Goal: Contribute content: Add original content to the website for others to see

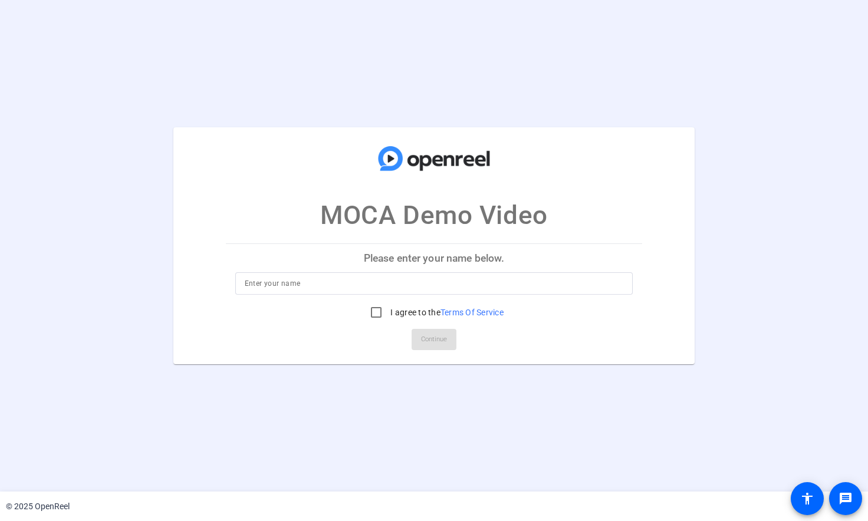
drag, startPoint x: 867, startPoint y: 11, endPoint x: 984, endPoint y: 19, distance: 117.6
click at [867, 19] on html "Accessibility Screen-Reader Guide, Feedback, and Issue Reporting | New window M…" at bounding box center [434, 260] width 868 height 521
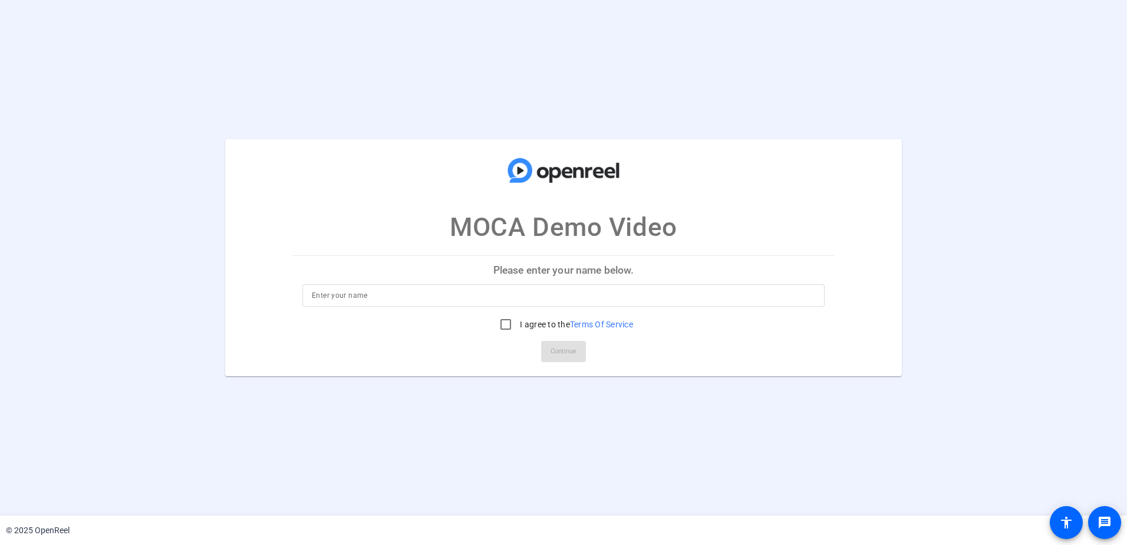
click at [595, 294] on input at bounding box center [563, 295] width 503 height 14
type input "[PERSON_NAME]"
click at [506, 325] on input "I agree to the Terms Of Service" at bounding box center [506, 324] width 24 height 24
checkbox input "true"
click at [561, 344] on span "Continue" at bounding box center [564, 351] width 26 height 18
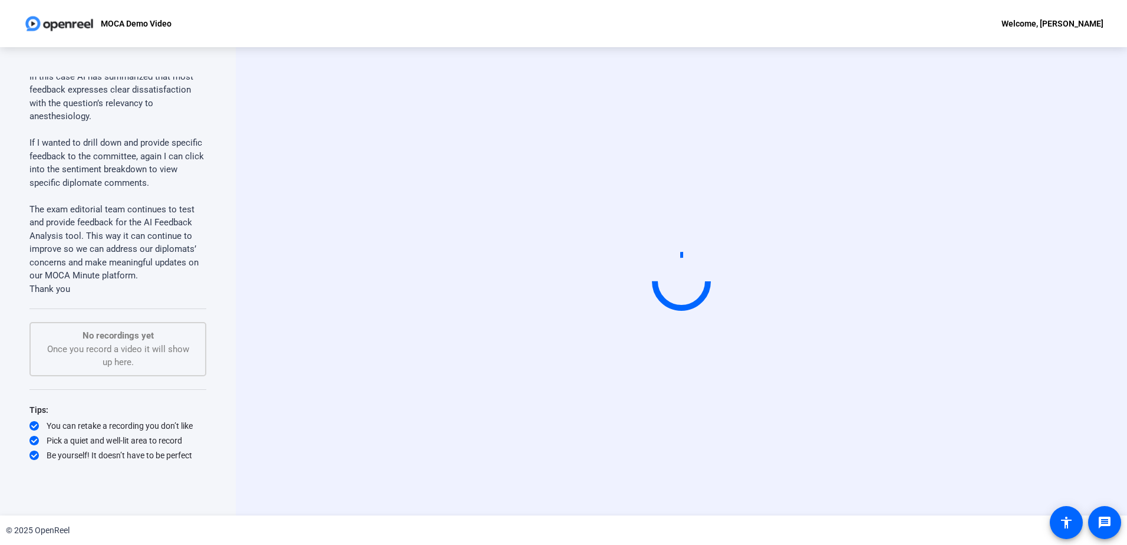
scroll to position [1414, 0]
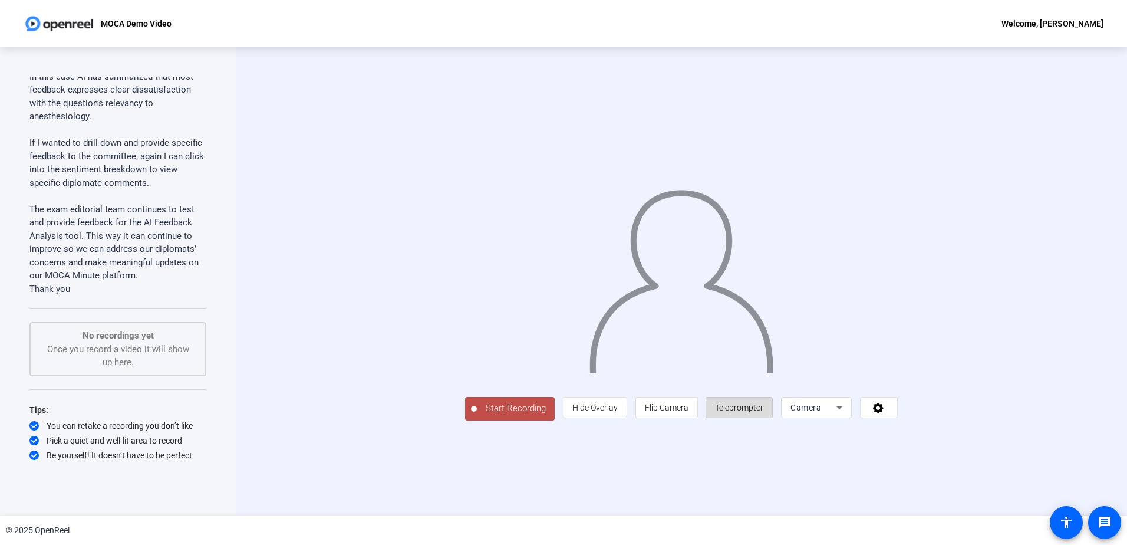
click at [763, 419] on span "Teleprompter" at bounding box center [739, 407] width 48 height 22
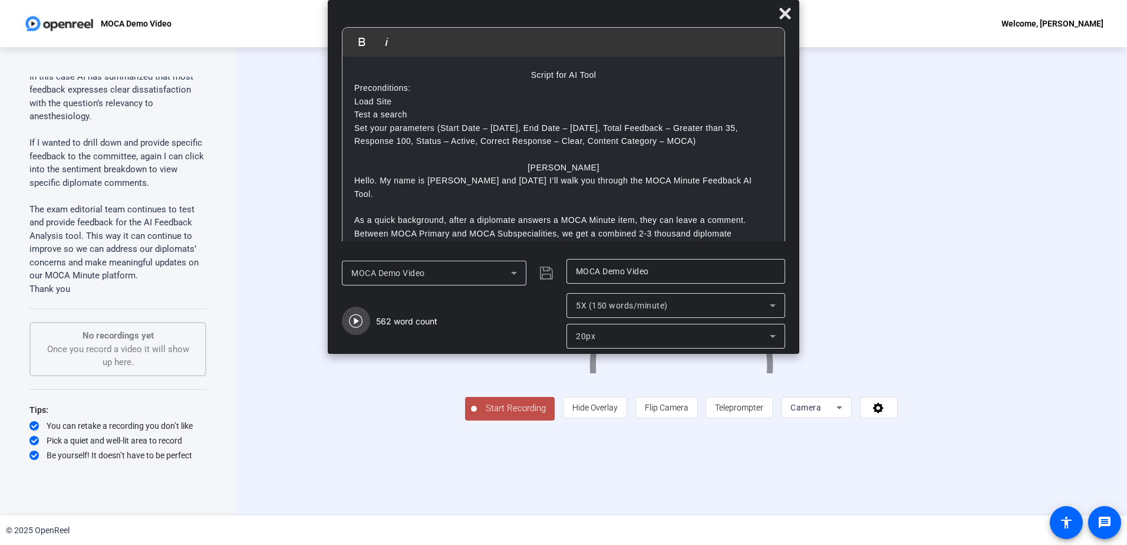
click at [354, 322] on icon "button" at bounding box center [356, 321] width 14 height 14
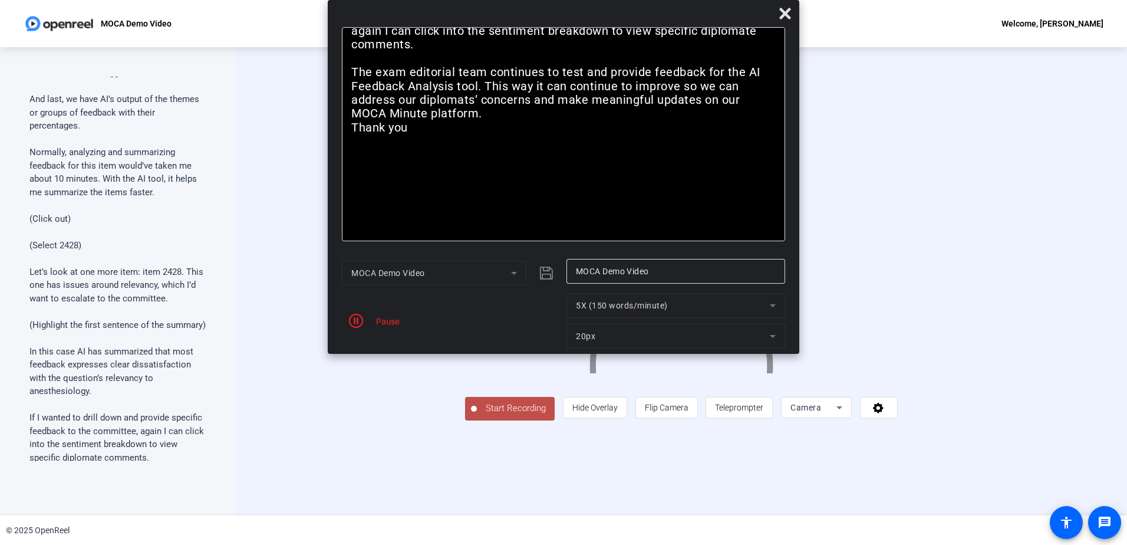
scroll to position [1114, 0]
click at [629, 270] on input "MOCA Demo Video" at bounding box center [676, 271] width 200 height 14
click at [657, 302] on span "5X (150 words/minute)" at bounding box center [622, 305] width 92 height 9
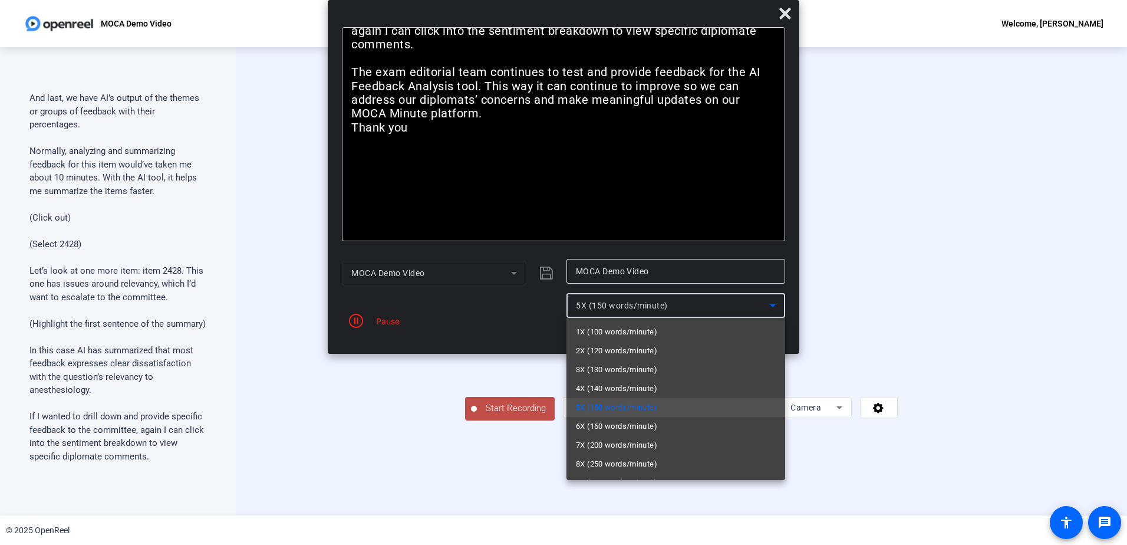
click at [657, 302] on div at bounding box center [563, 272] width 1127 height 545
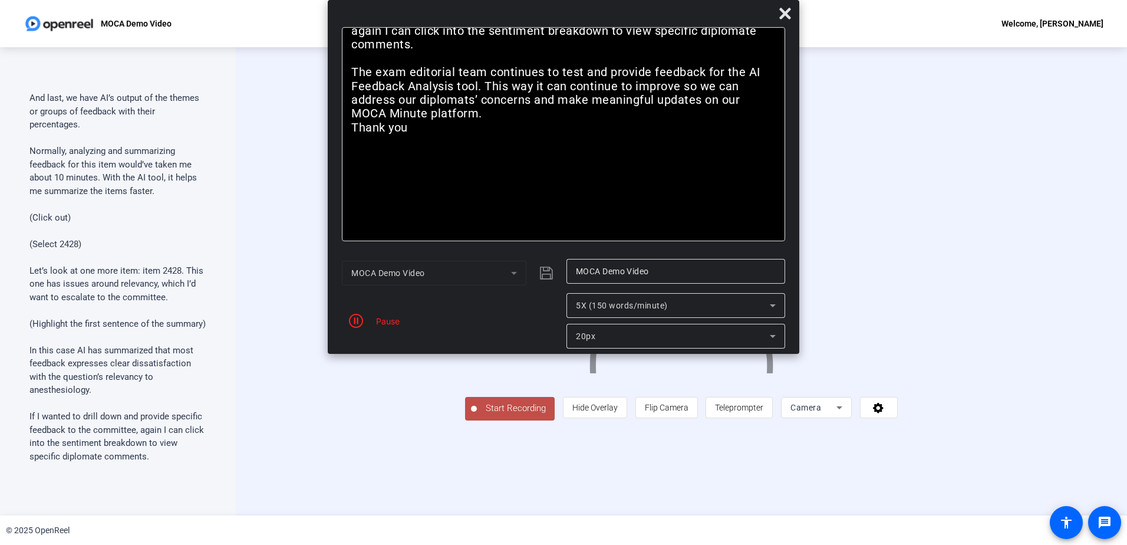
click at [656, 309] on span "5X (150 words/minute)" at bounding box center [622, 305] width 92 height 9
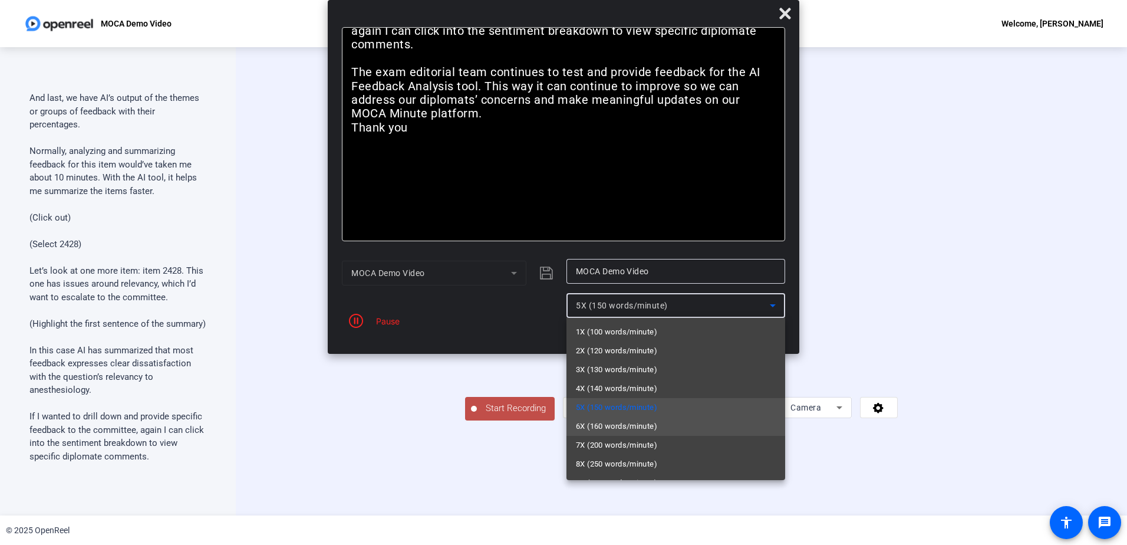
click at [637, 430] on span "6X (160 words/minute)" at bounding box center [616, 426] width 81 height 14
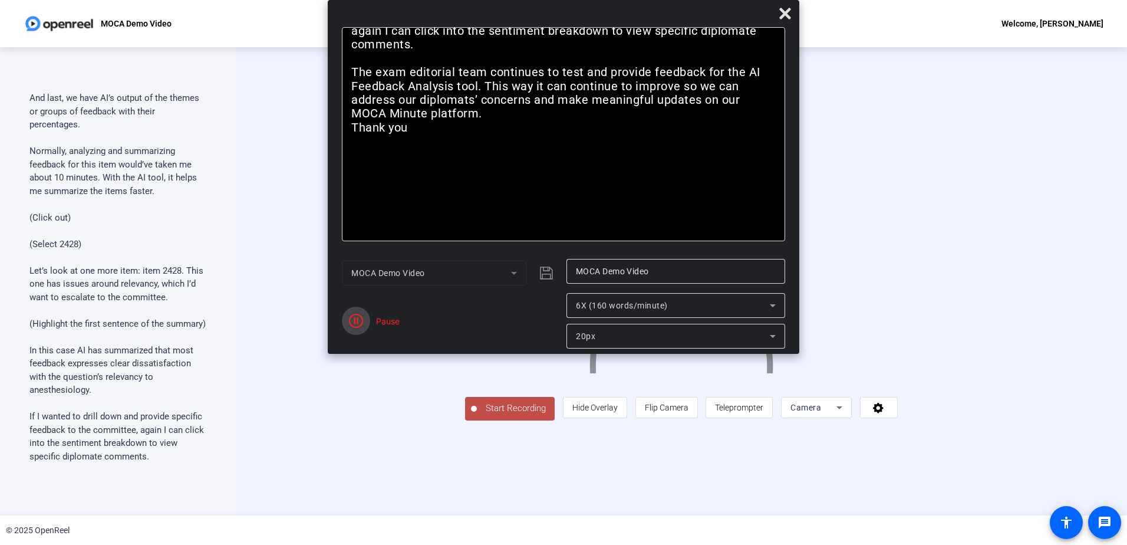
click at [355, 324] on icon "button" at bounding box center [356, 321] width 14 height 14
click at [392, 323] on span "Reset" at bounding box center [398, 327] width 23 height 11
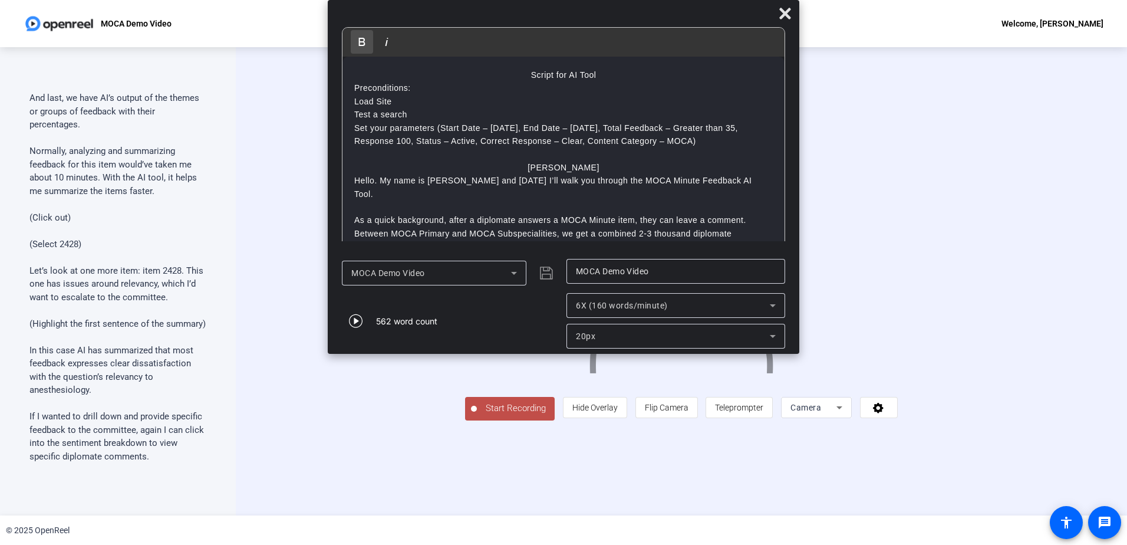
click at [366, 43] on icon "button" at bounding box center [362, 42] width 14 height 14
click at [380, 103] on p "Load Site" at bounding box center [563, 101] width 419 height 13
click at [364, 48] on icon "button" at bounding box center [362, 42] width 14 height 14
drag, startPoint x: 367, startPoint y: 110, endPoint x: 398, endPoint y: 116, distance: 31.7
click at [398, 116] on p "Test a search" at bounding box center [563, 114] width 419 height 13
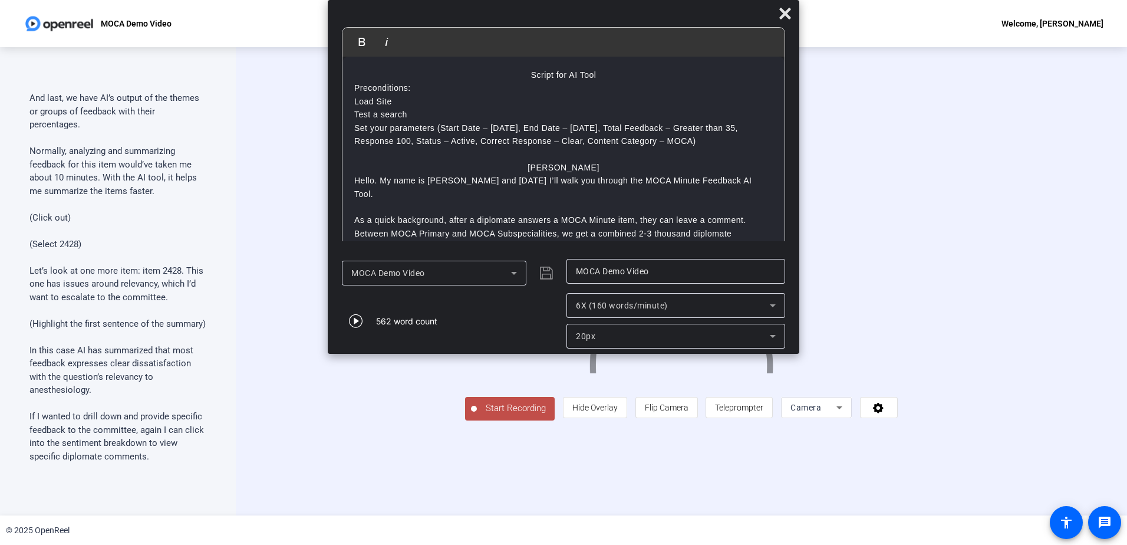
click at [429, 123] on p "Set your parameters (Start Date – [DATE], End Date – [DATE], Total Feedback – G…" at bounding box center [563, 134] width 419 height 27
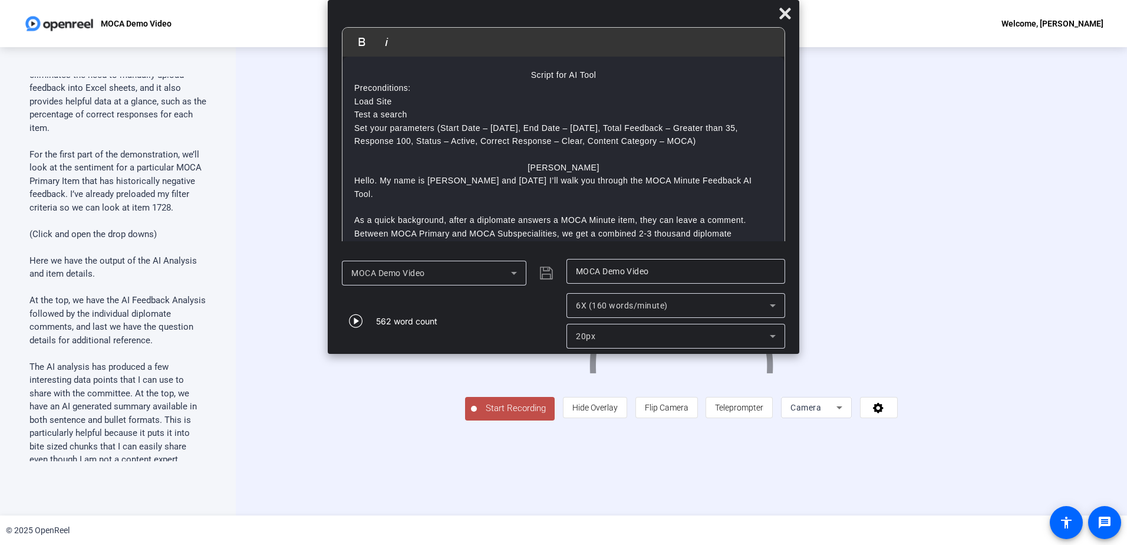
scroll to position [0, 0]
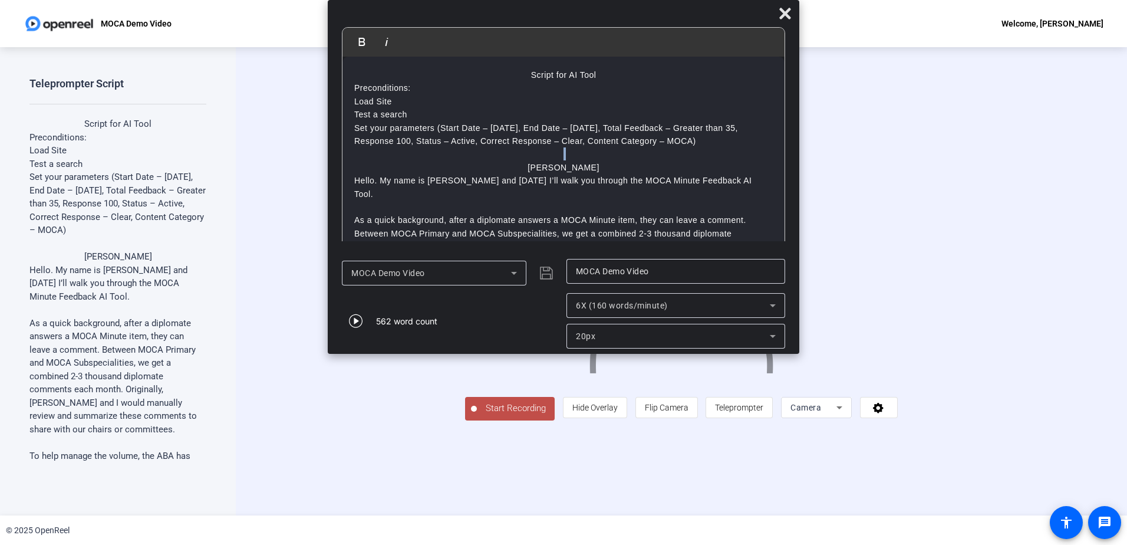
drag, startPoint x: 493, startPoint y: 161, endPoint x: 442, endPoint y: 157, distance: 51.4
click at [442, 157] on div "​ Script for AI Tool Preconditions: Load S ​ ite Test a search Set your paramet…" at bounding box center [563, 544] width 442 height 974
click at [443, 222] on p "As a quick background, after a diplomate answers a MOCA Minute item, they can l…" at bounding box center [563, 239] width 419 height 53
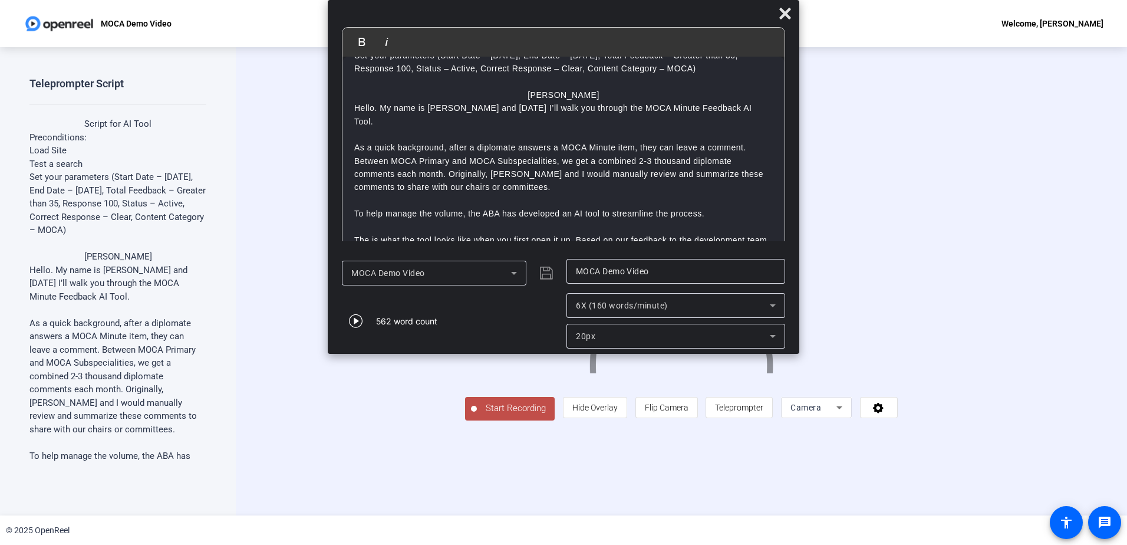
scroll to position [72, 0]
click at [368, 234] on p "The is what the tool looks like when you first open it up. Based on our feedbac…" at bounding box center [563, 247] width 419 height 27
click at [852, 418] on div "Camera" at bounding box center [816, 407] width 71 height 21
click at [867, 446] on span "Screen And Camera" at bounding box center [927, 447] width 61 height 14
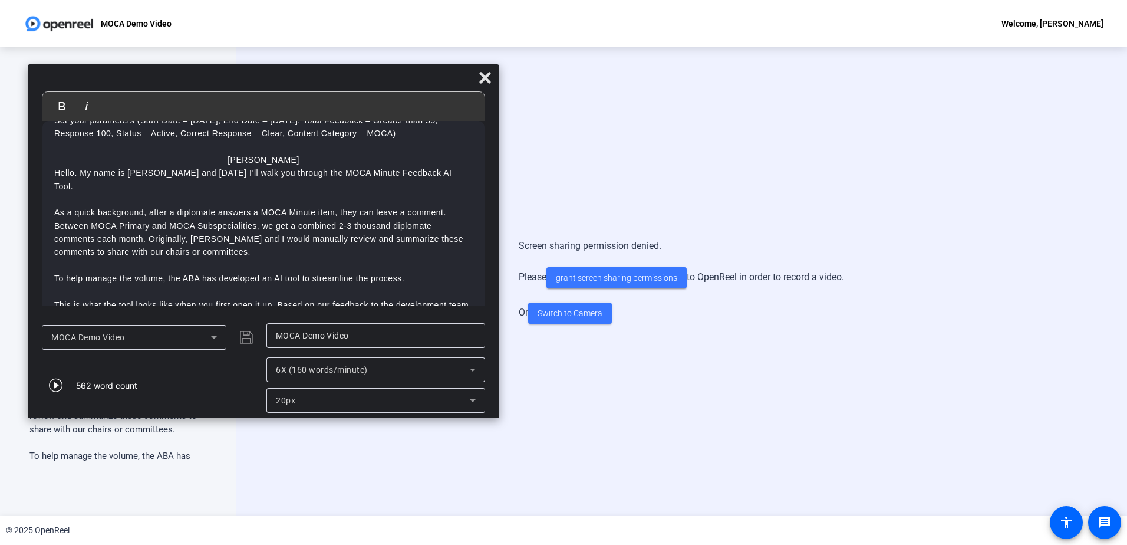
drag, startPoint x: 616, startPoint y: 12, endPoint x: 316, endPoint y: 77, distance: 307.0
click at [316, 77] on div at bounding box center [264, 80] width 472 height 21
click at [648, 282] on span "grant screen sharing permissions" at bounding box center [616, 278] width 121 height 12
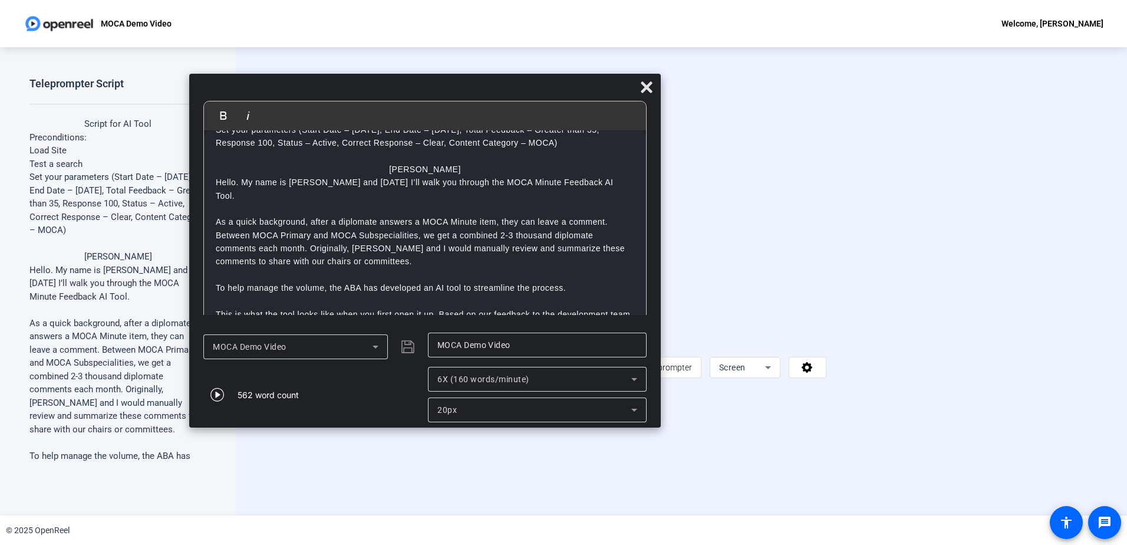
drag, startPoint x: 336, startPoint y: 74, endPoint x: 498, endPoint y: 83, distance: 161.8
click at [498, 83] on div at bounding box center [425, 90] width 472 height 21
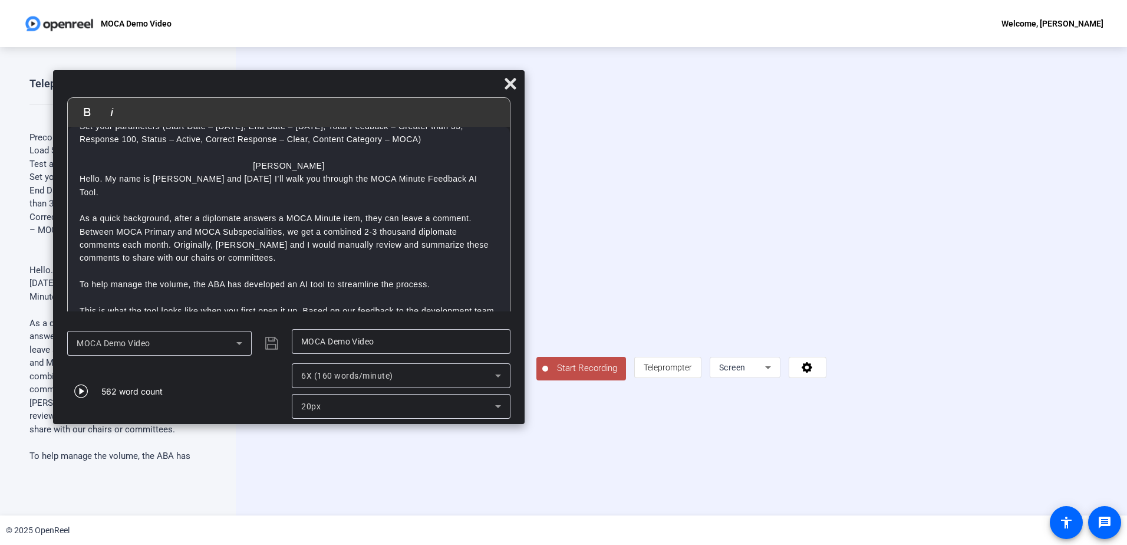
drag, startPoint x: 498, startPoint y: 83, endPoint x: 361, endPoint y: 80, distance: 136.2
click at [361, 80] on div at bounding box center [289, 86] width 472 height 21
click at [775, 374] on icon at bounding box center [768, 367] width 14 height 14
click at [867, 439] on span "Screen And Camera" at bounding box center [920, 444] width 61 height 14
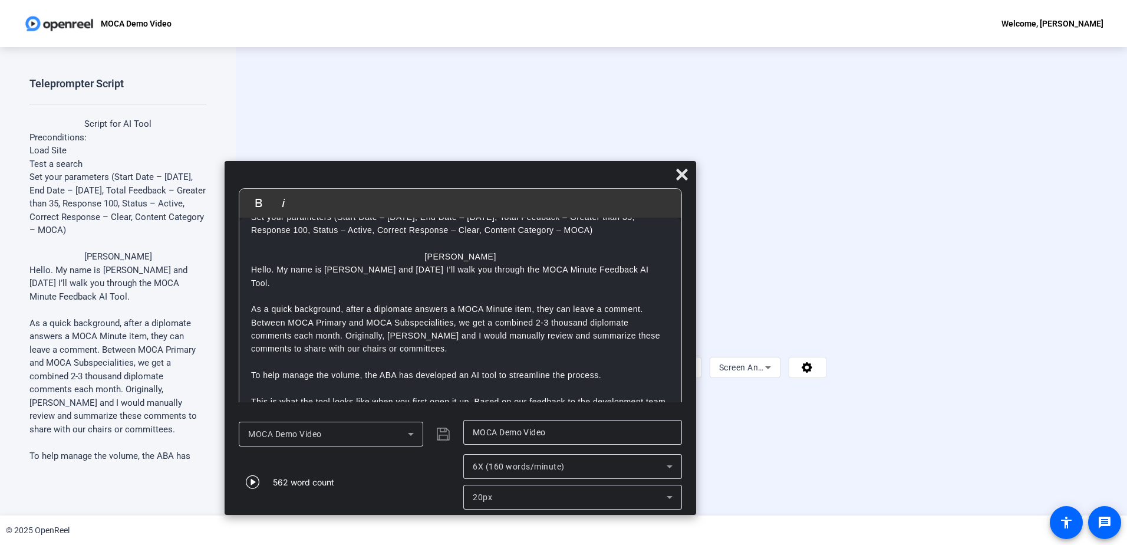
drag, startPoint x: 393, startPoint y: 84, endPoint x: 567, endPoint y: 175, distance: 196.7
click at [567, 175] on div at bounding box center [461, 177] width 472 height 21
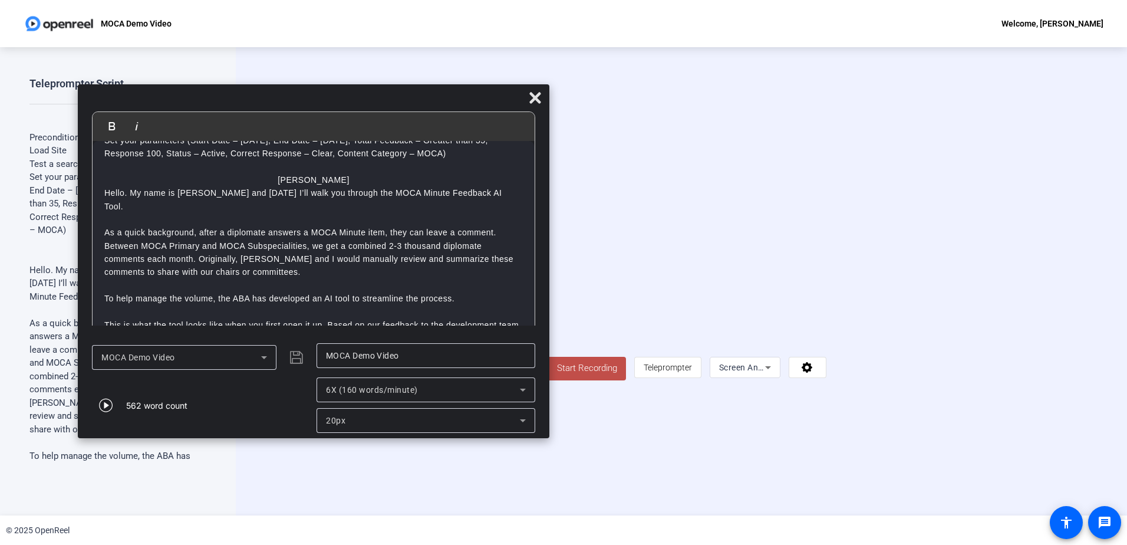
drag, startPoint x: 567, startPoint y: 175, endPoint x: 417, endPoint y: 100, distance: 167.4
click at [417, 100] on div at bounding box center [314, 100] width 472 height 21
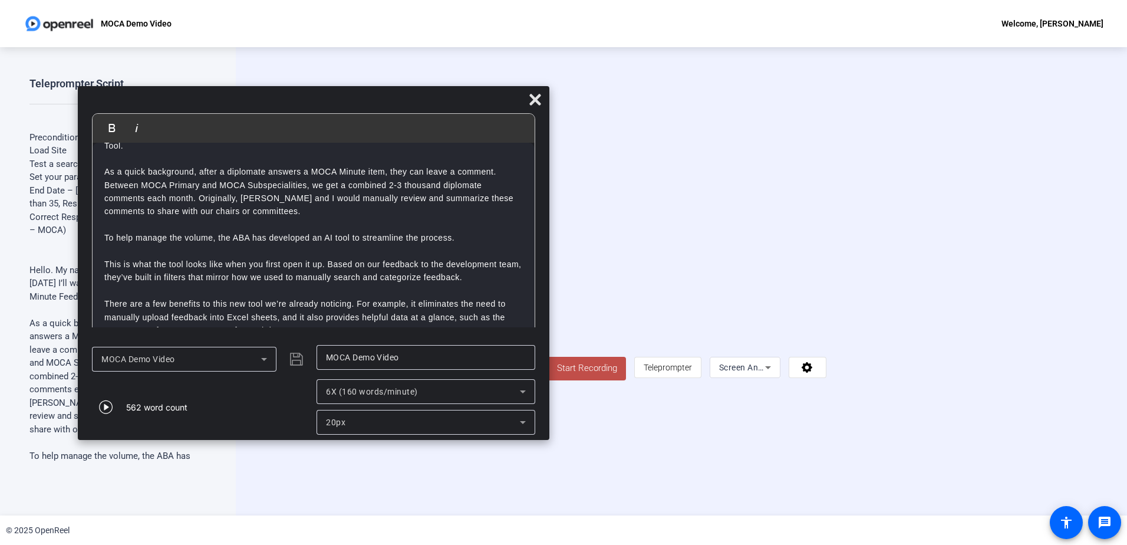
scroll to position [0, 0]
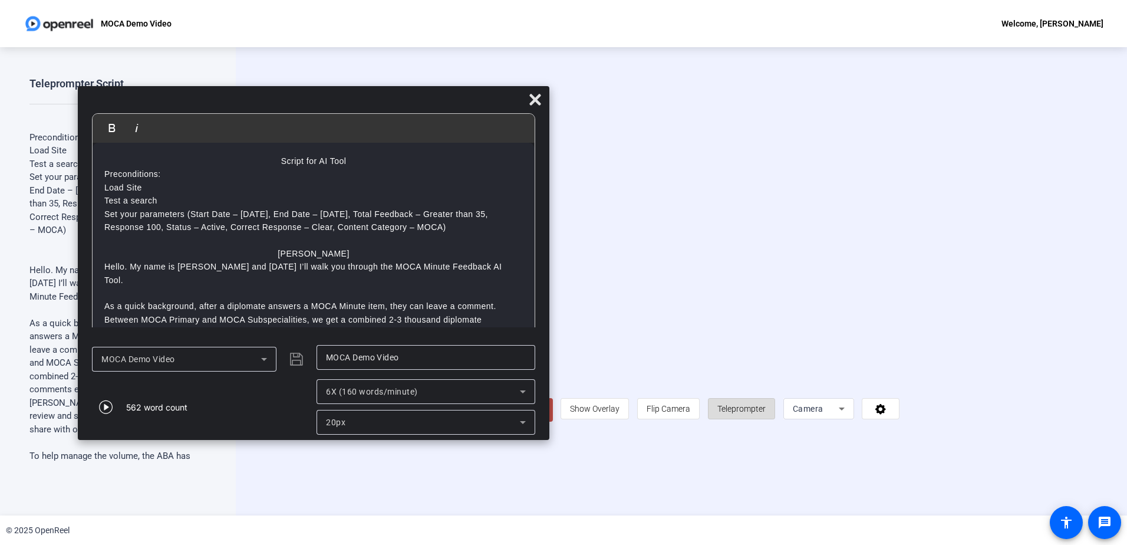
click at [766, 420] on span "Teleprompter" at bounding box center [741, 408] width 48 height 22
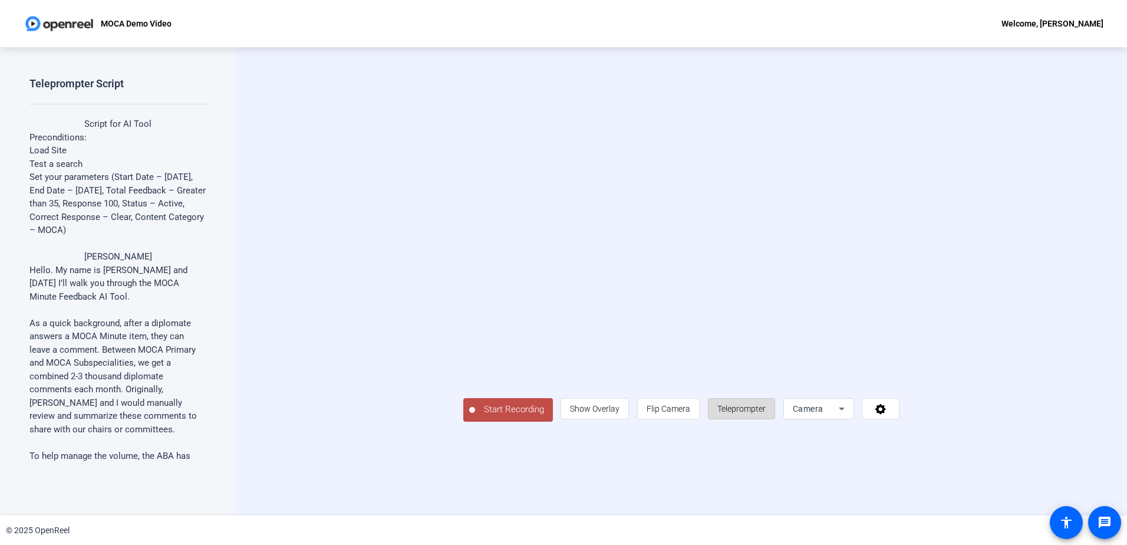
click at [766, 420] on span "Teleprompter" at bounding box center [741, 408] width 48 height 22
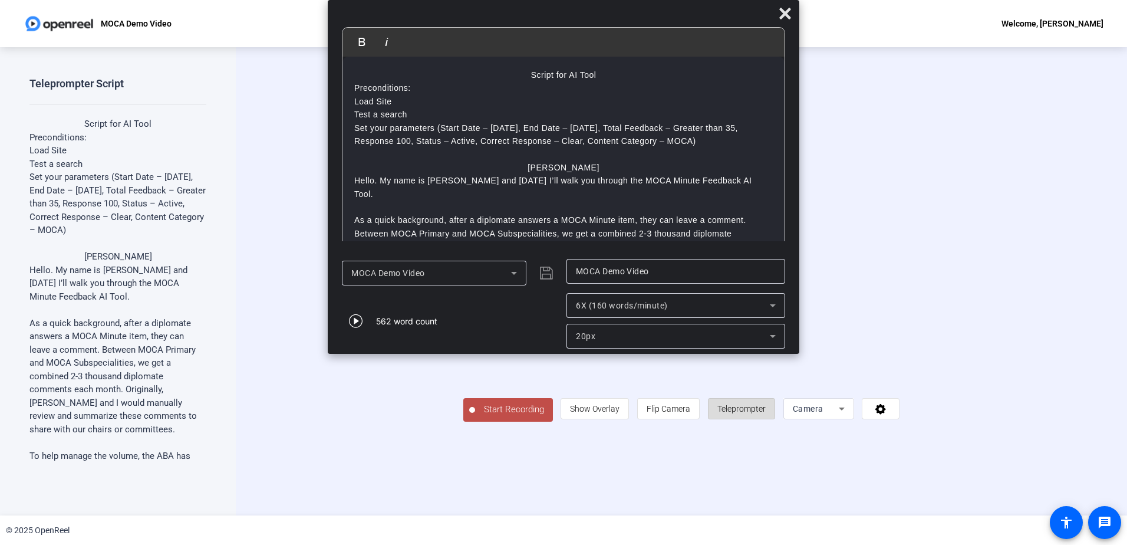
click at [766, 420] on span "Teleprompter" at bounding box center [741, 408] width 48 height 22
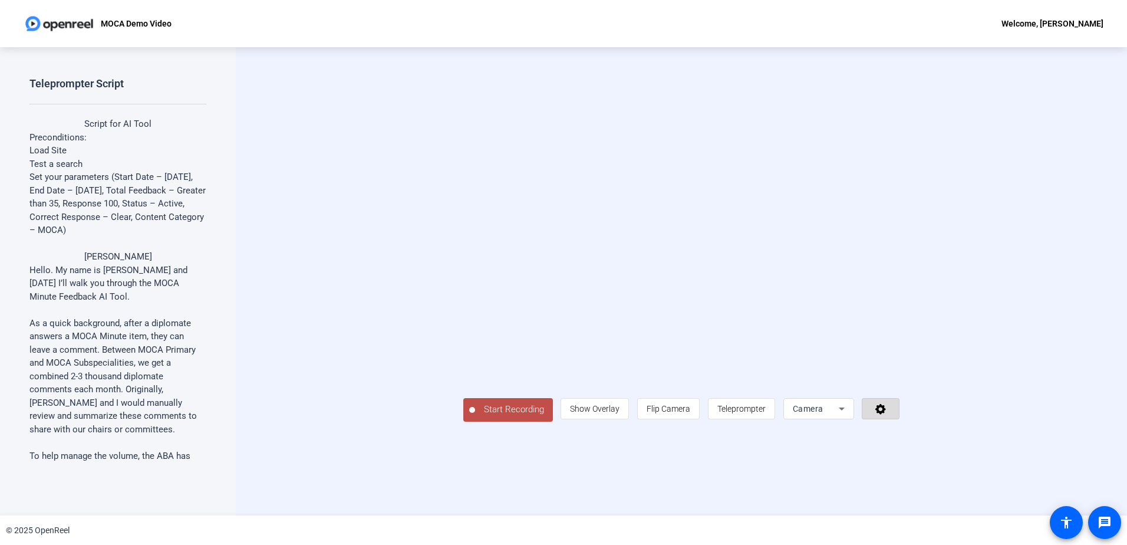
click at [867, 414] on icon at bounding box center [881, 409] width 14 height 12
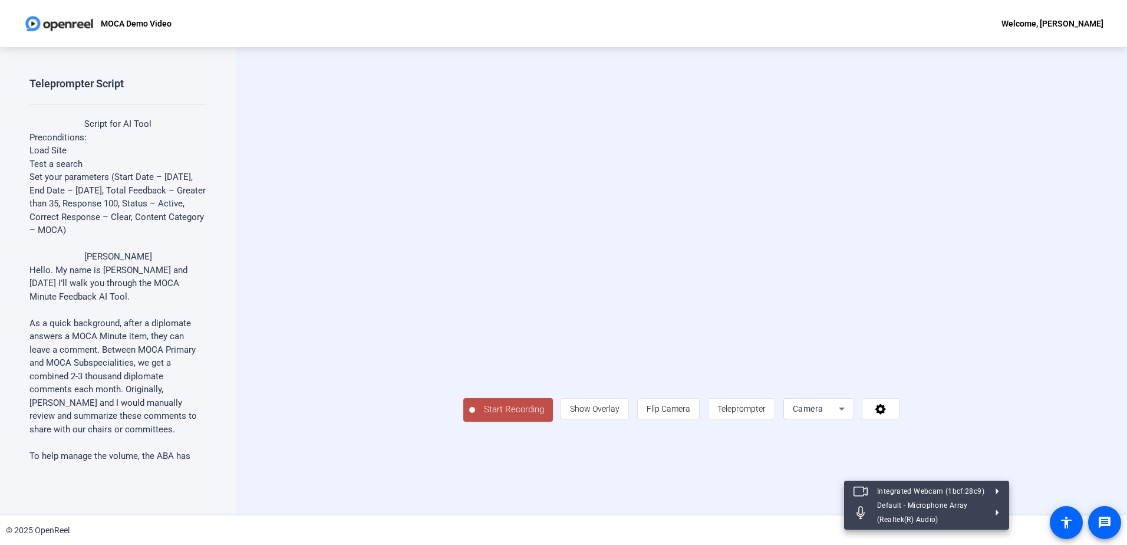
click at [867, 465] on div at bounding box center [563, 272] width 1127 height 545
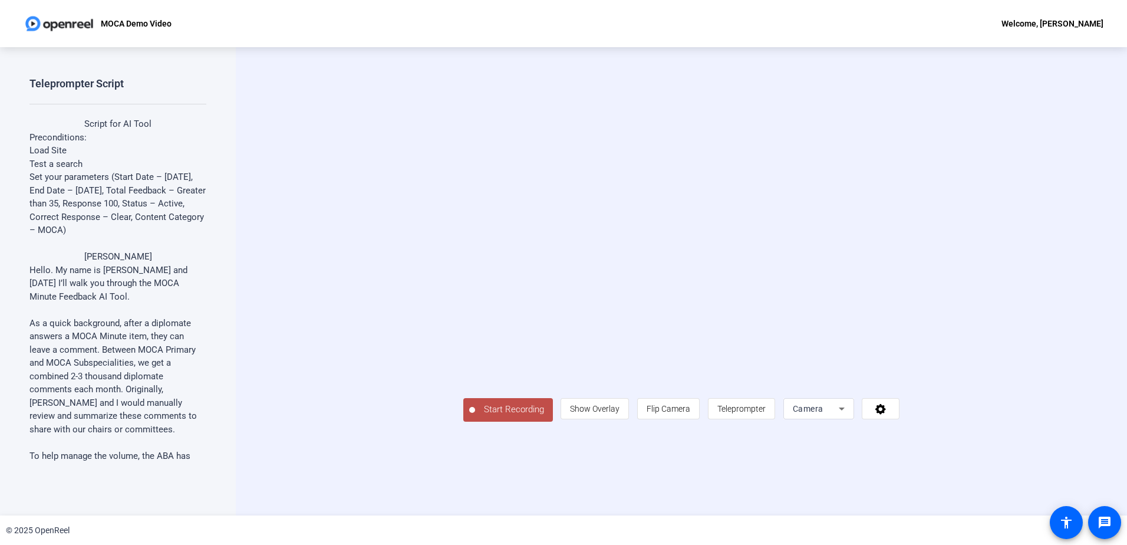
click at [867, 24] on div "Welcome, [PERSON_NAME]" at bounding box center [1053, 24] width 102 height 14
click at [867, 19] on div at bounding box center [563, 272] width 1127 height 545
click at [620, 413] on span "Show Overlay" at bounding box center [595, 408] width 50 height 9
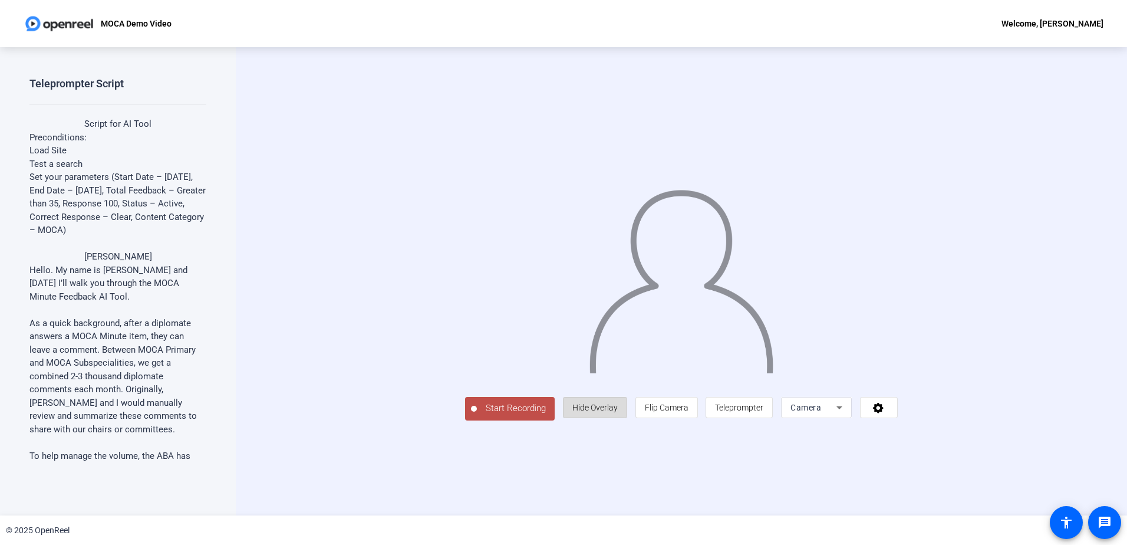
click at [618, 412] on span "Hide Overlay" at bounding box center [594, 407] width 45 height 9
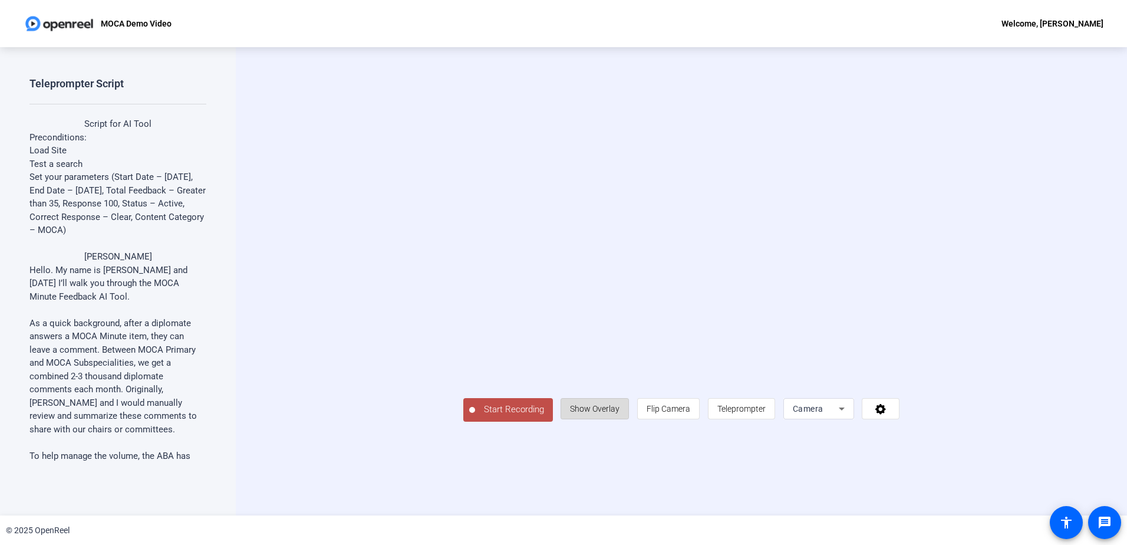
click at [620, 413] on span "Show Overlay" at bounding box center [595, 408] width 50 height 9
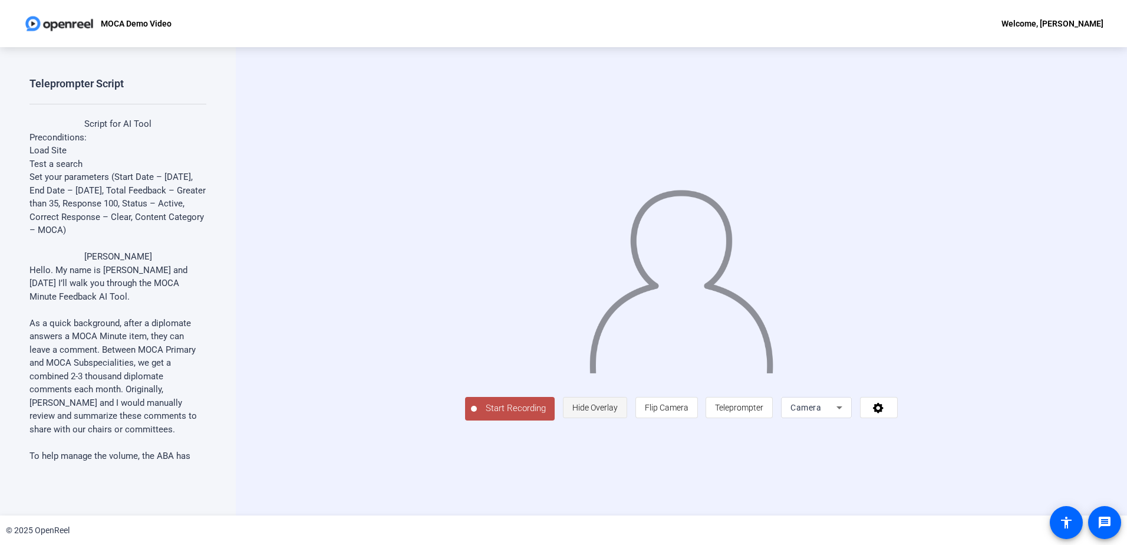
click at [618, 412] on span "Hide Overlay" at bounding box center [594, 407] width 45 height 9
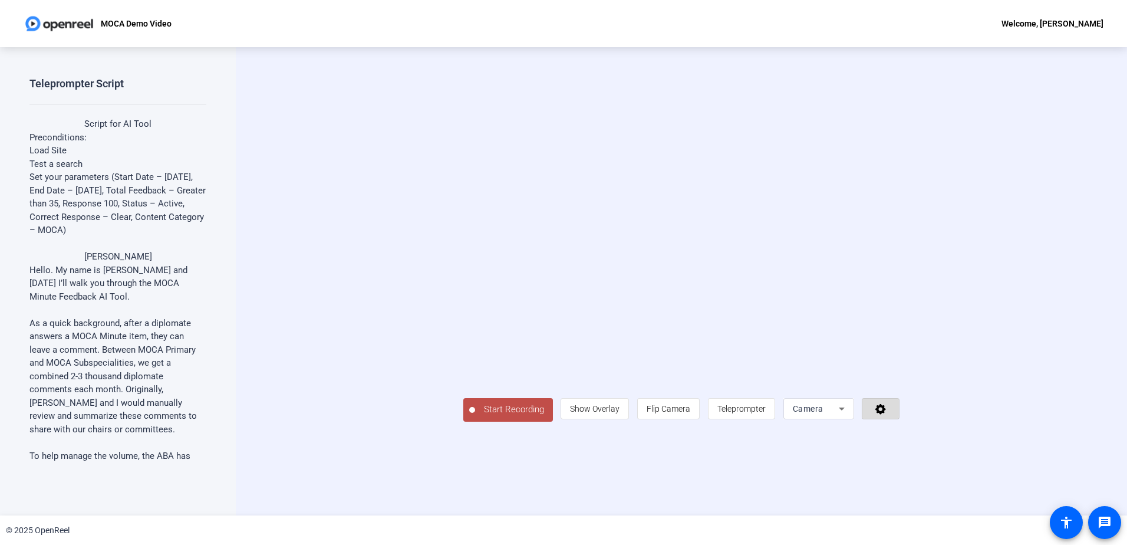
click at [867, 414] on icon at bounding box center [880, 409] width 11 height 11
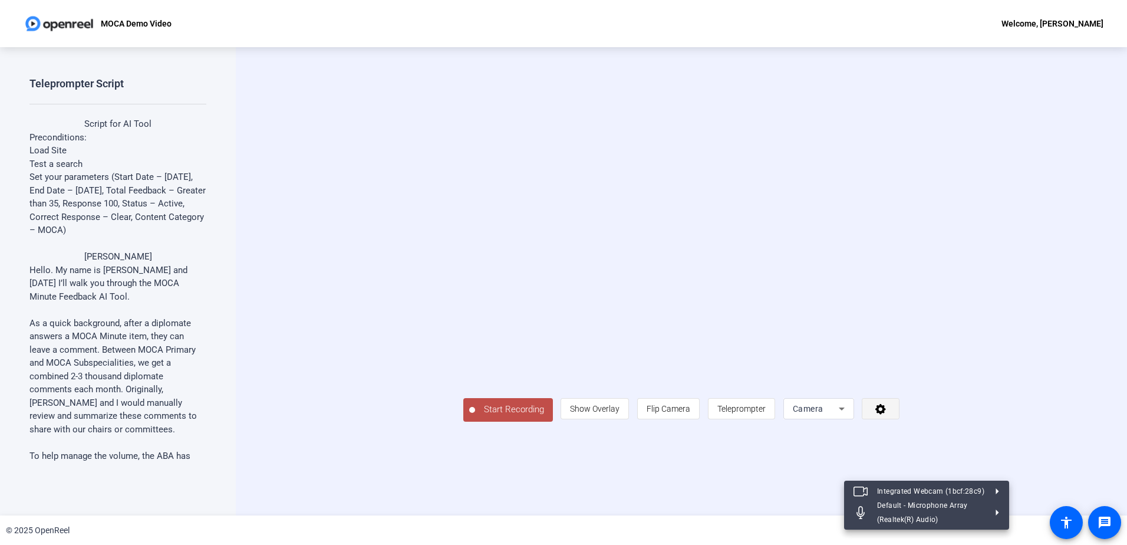
click at [867, 471] on div at bounding box center [563, 272] width 1127 height 545
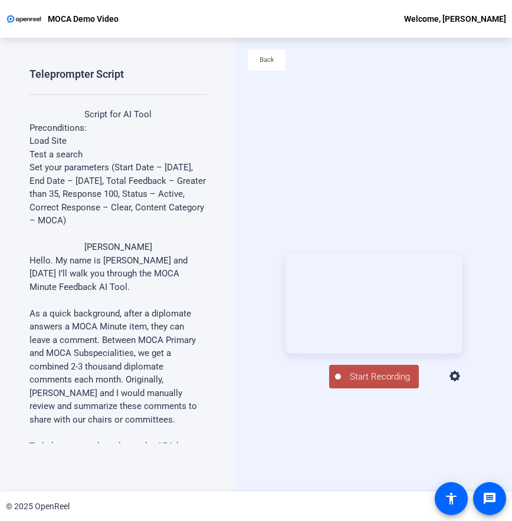
click at [246, 107] on div "Start Recording person Show Overlay flip Flip Camera article Teleprompter Camera" at bounding box center [374, 321] width 276 height 454
click at [291, 159] on div "Start Recording person Show Overlay flip Flip Camera article Teleprompter Camera" at bounding box center [374, 321] width 276 height 454
click at [460, 381] on icon at bounding box center [454, 376] width 11 height 11
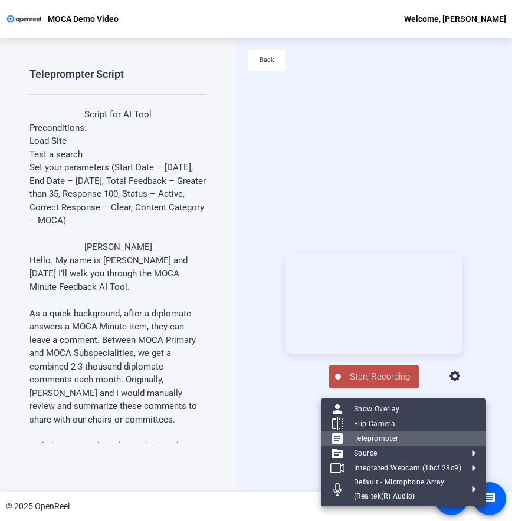
click at [416, 440] on span "Teleprompter" at bounding box center [415, 439] width 123 height 14
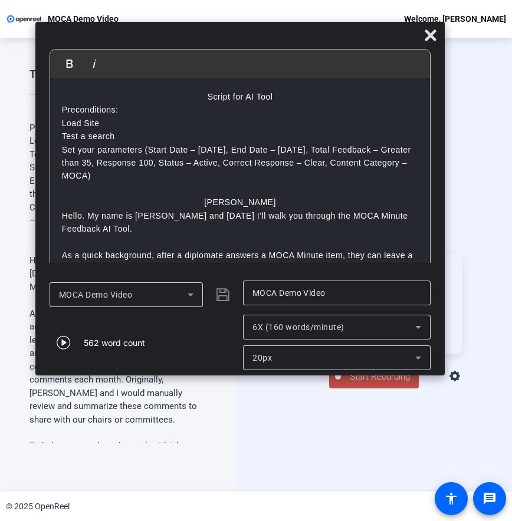
drag, startPoint x: 320, startPoint y: 15, endPoint x: 304, endPoint y: 37, distance: 27.0
click at [304, 37] on div at bounding box center [239, 38] width 409 height 21
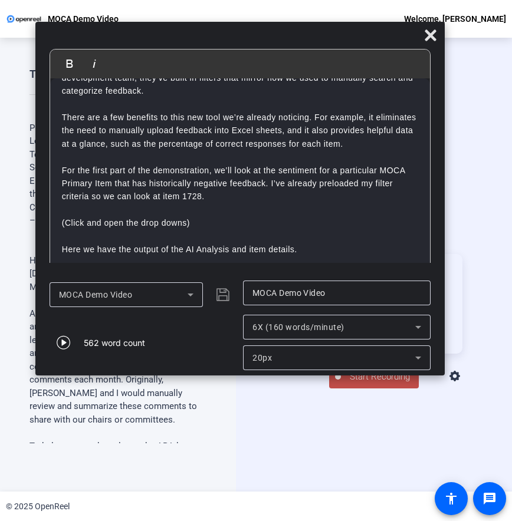
scroll to position [282, 0]
click at [300, 185] on p "For the first part of the demonstration, we’ll look at the sentiment for a part…" at bounding box center [240, 183] width 356 height 39
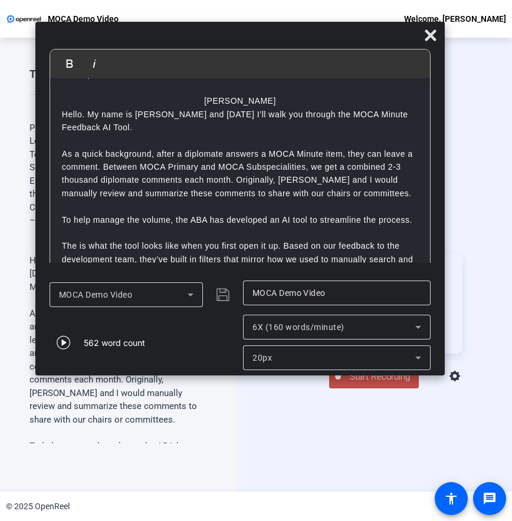
scroll to position [102, 0]
click at [417, 440] on div "Start Recording person Show Overlay flip Flip Camera article Teleprompter Camera" at bounding box center [374, 321] width 276 height 454
click at [462, 384] on icon at bounding box center [455, 377] width 14 height 14
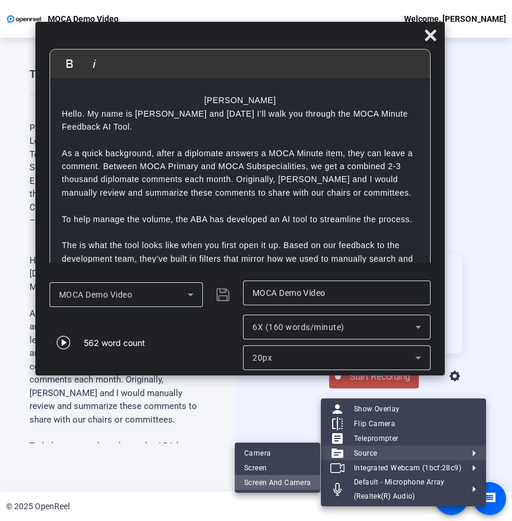
click at [279, 484] on span "Screen And Camera" at bounding box center [277, 483] width 67 height 14
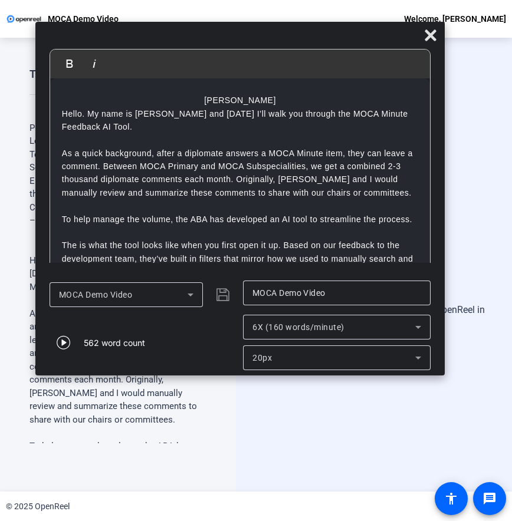
click at [150, 110] on p "Hello. My name is [PERSON_NAME] and [DATE] I’ll walk you through the MOCA Minut…" at bounding box center [240, 120] width 356 height 27
